Goal: Communication & Community: Answer question/provide support

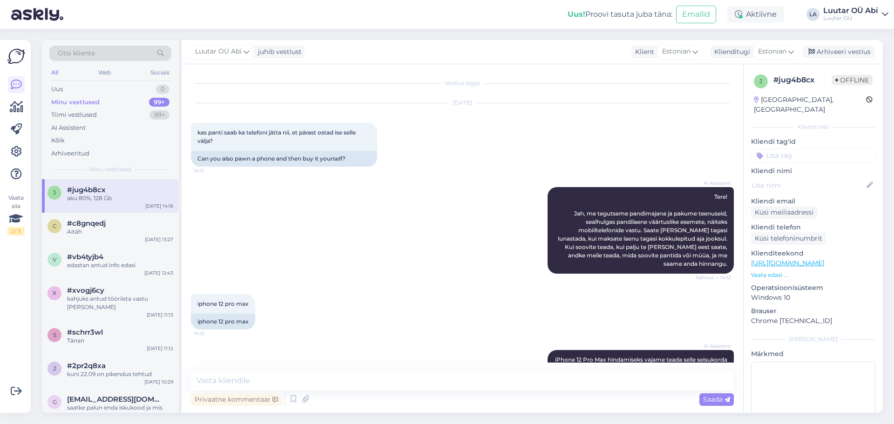
scroll to position [148, 0]
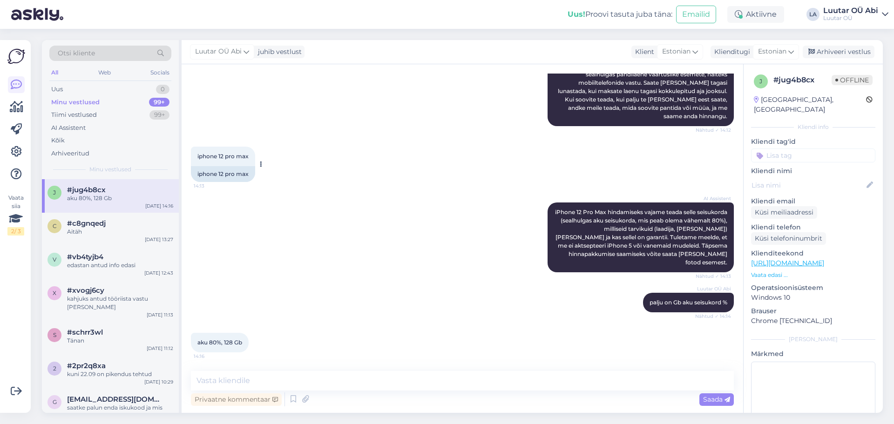
drag, startPoint x: 197, startPoint y: 152, endPoint x: 250, endPoint y: 158, distance: 53.5
click at [250, 158] on div "iphone 12 pro max 14:13" at bounding box center [223, 157] width 64 height 20
copy span "iphone 12 pro max"
click at [267, 153] on div "iphone 12 pro max 14:13 iphone 12 pro max" at bounding box center [462, 164] width 543 height 56
click at [376, 168] on div "iphone 12 pro max 14:13 iphone 12 pro max" at bounding box center [462, 164] width 543 height 56
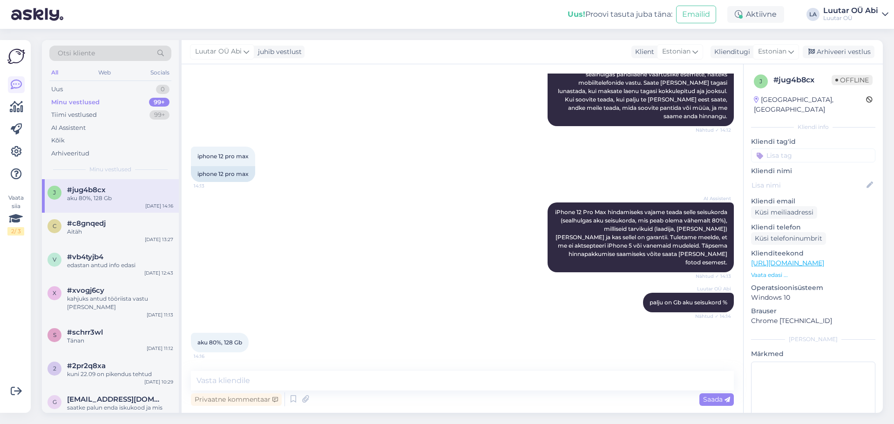
click at [403, 162] on div "iphone 12 pro max 14:13 iphone 12 pro max" at bounding box center [462, 164] width 543 height 56
click at [314, 394] on div "Privaatne kommentaar Saada" at bounding box center [462, 399] width 543 height 18
click at [310, 387] on textarea at bounding box center [462, 381] width 543 height 20
type textarea "k"
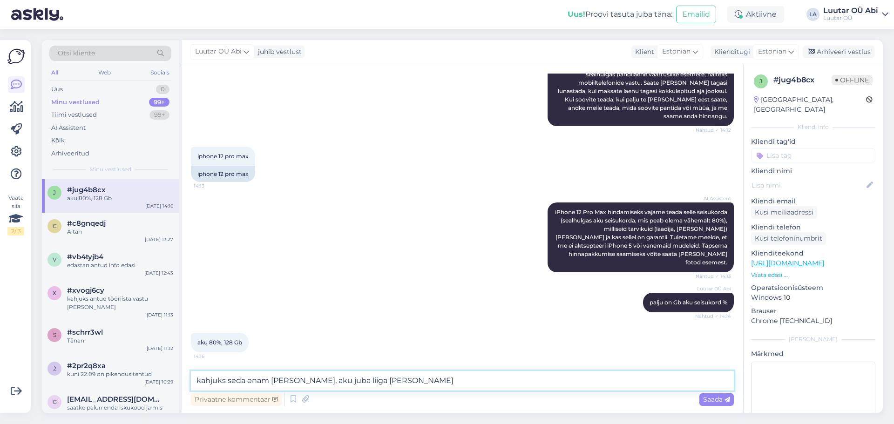
type textarea "kahjuks seda enam [PERSON_NAME], aku juba liiga [PERSON_NAME]"
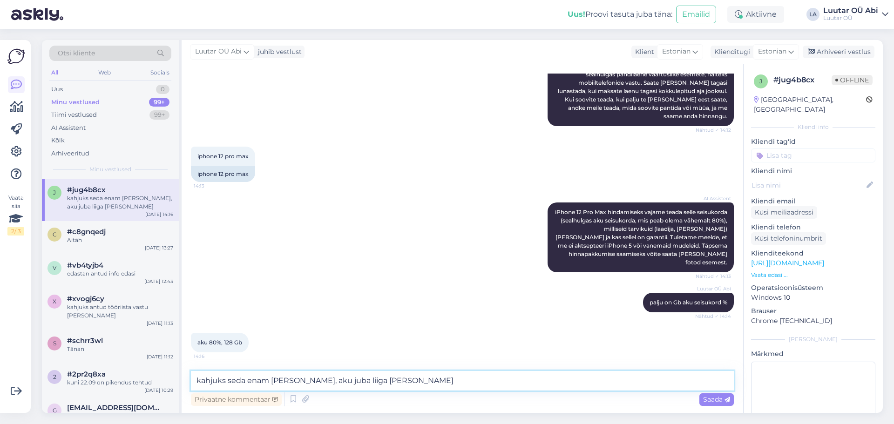
scroll to position [188, 0]
